Goal: Task Accomplishment & Management: Complete application form

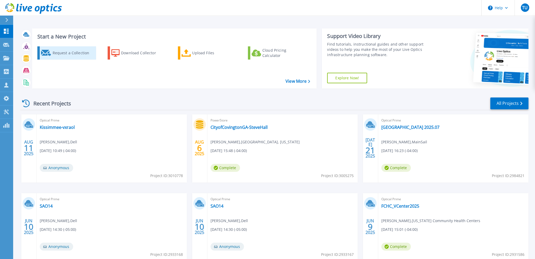
click at [77, 53] on div "Request a Collection" at bounding box center [73, 53] width 42 height 11
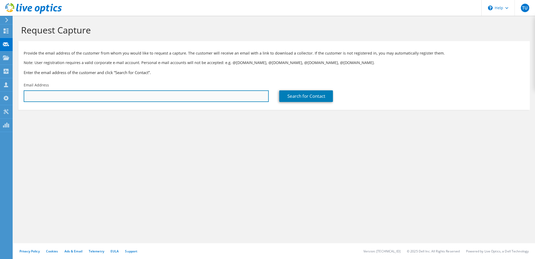
click at [116, 100] on input "text" at bounding box center [146, 96] width 245 height 12
paste input "oliver.ladd@sanwafoodgroup.com"
type input "[PERSON_NAME][EMAIL_ADDRESS][PERSON_NAME][DOMAIN_NAME]"
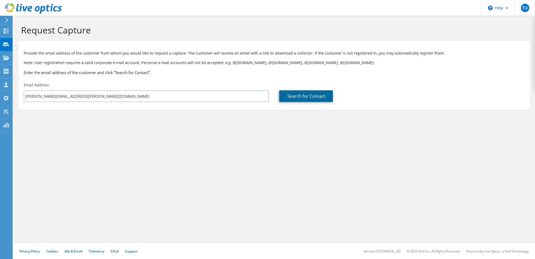
click at [294, 96] on link "Search for Contact" at bounding box center [306, 96] width 54 height 12
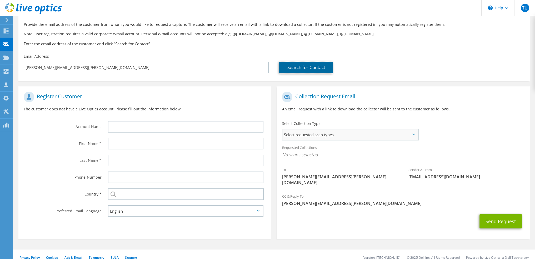
scroll to position [29, 0]
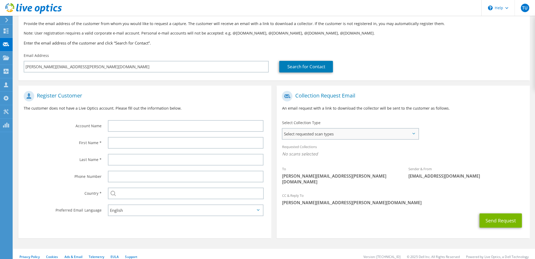
click at [298, 132] on span "Select requested scan types" at bounding box center [350, 133] width 136 height 11
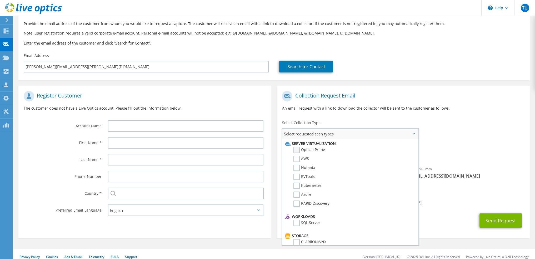
click at [299, 149] on label "Optical Prime" at bounding box center [309, 149] width 32 height 6
click at [0, 0] on input "Optical Prime" at bounding box center [0, 0] width 0 height 0
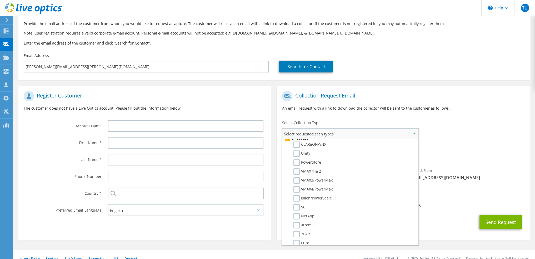
scroll to position [105, 0]
click at [297, 153] on label "PowerStore" at bounding box center [307, 154] width 28 height 6
click at [0, 0] on input "PowerStore" at bounding box center [0, 0] width 0 height 0
click at [465, 125] on div "To oliver.ladd@sanwafoodgroup.com Sender & From liveoptics@liveoptics.com" at bounding box center [402, 139] width 253 height 103
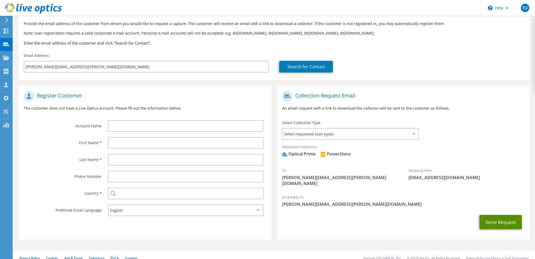
click at [500, 217] on button "Send Request" at bounding box center [500, 222] width 42 height 14
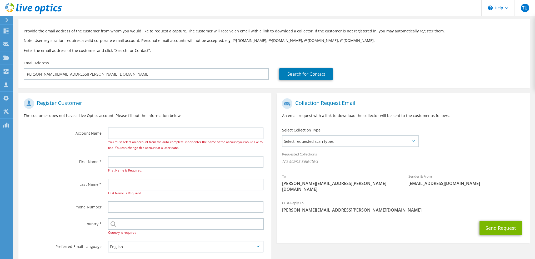
scroll to position [26, 0]
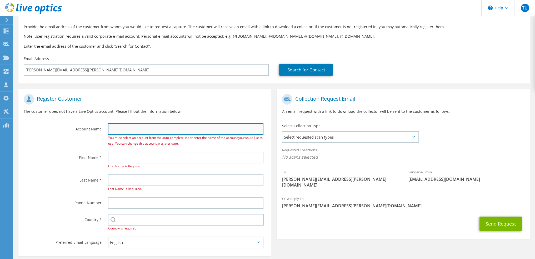
click at [136, 126] on input "text" at bounding box center [185, 129] width 155 height 12
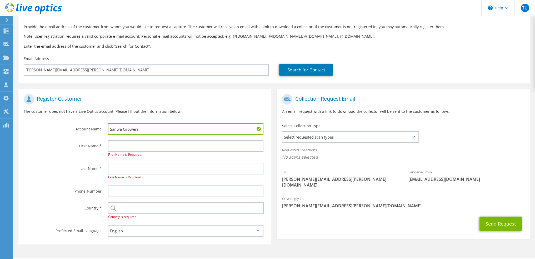
type input "Sanwa Growers"
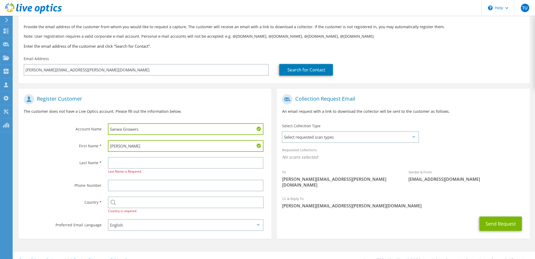
type input "[PERSON_NAME]"
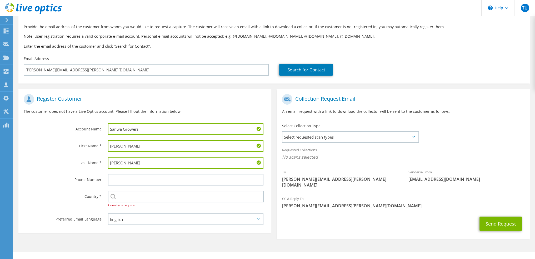
type input "[PERSON_NAME]"
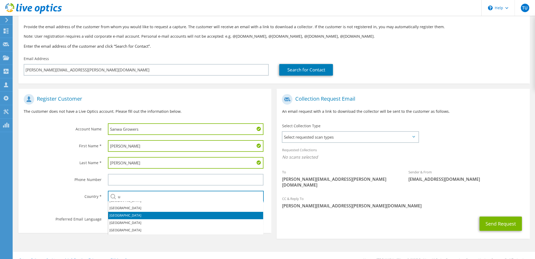
click at [122, 215] on li "[GEOGRAPHIC_DATA]" at bounding box center [185, 214] width 155 height 7
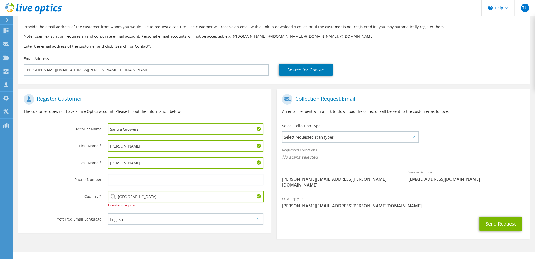
type input "[GEOGRAPHIC_DATA]"
click at [327, 207] on div "CC & Reply To [PERSON_NAME][EMAIL_ADDRESS][PERSON_NAME][DOMAIN_NAME]" at bounding box center [402, 203] width 253 height 21
click at [307, 140] on span "Select requested scan types" at bounding box center [350, 136] width 136 height 11
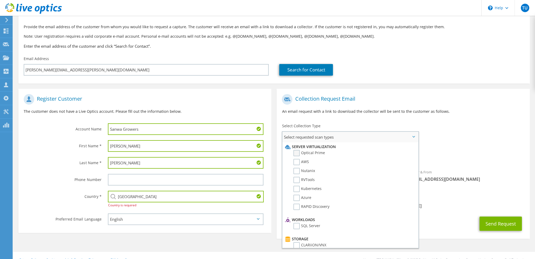
click at [299, 152] on label "Optical Prime" at bounding box center [309, 153] width 32 height 6
click at [0, 0] on input "Optical Prime" at bounding box center [0, 0] width 0 height 0
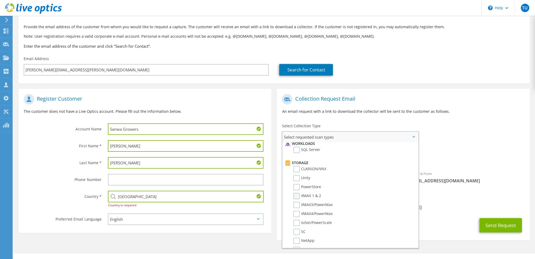
scroll to position [79, 0]
click at [297, 181] on label "PowerStore" at bounding box center [307, 184] width 28 height 6
click at [0, 0] on input "PowerStore" at bounding box center [0, 0] width 0 height 0
click at [454, 154] on span "Optical Prime PowerStore" at bounding box center [403, 158] width 242 height 9
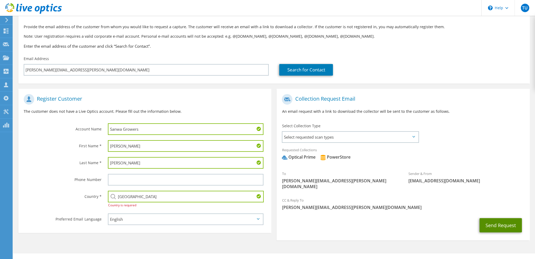
click at [498, 218] on button "Send Request" at bounding box center [500, 225] width 42 height 14
